Goal: Transaction & Acquisition: Book appointment/travel/reservation

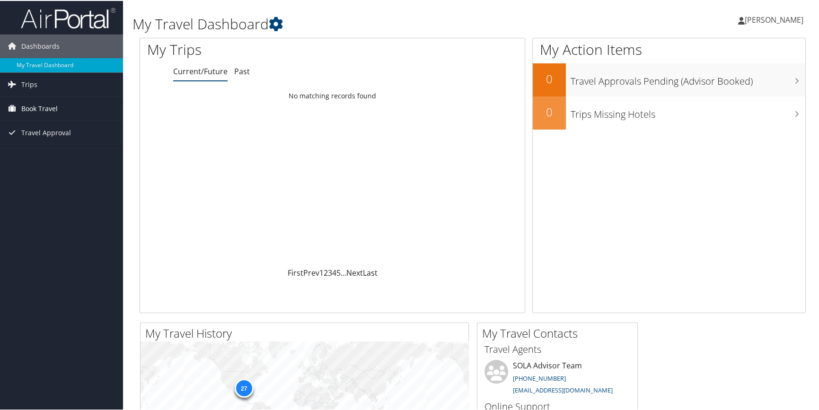
click at [51, 104] on span "Book Travel" at bounding box center [39, 108] width 36 height 24
click at [42, 138] on link "Book/Manage Online Trips" at bounding box center [61, 141] width 123 height 14
